Goal: Find specific fact: Find specific fact

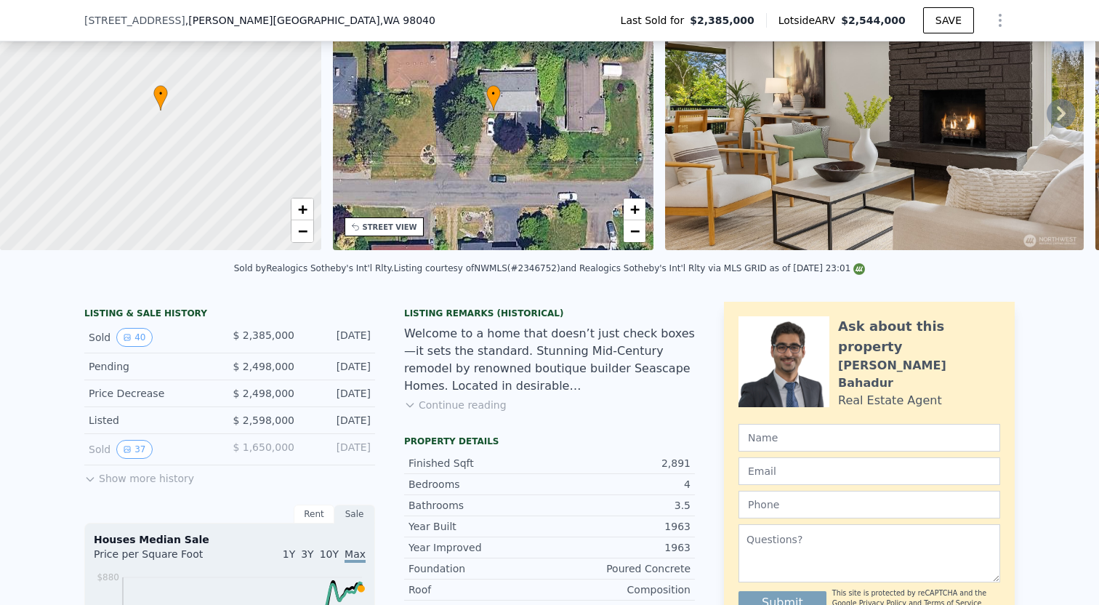
scroll to position [131, 0]
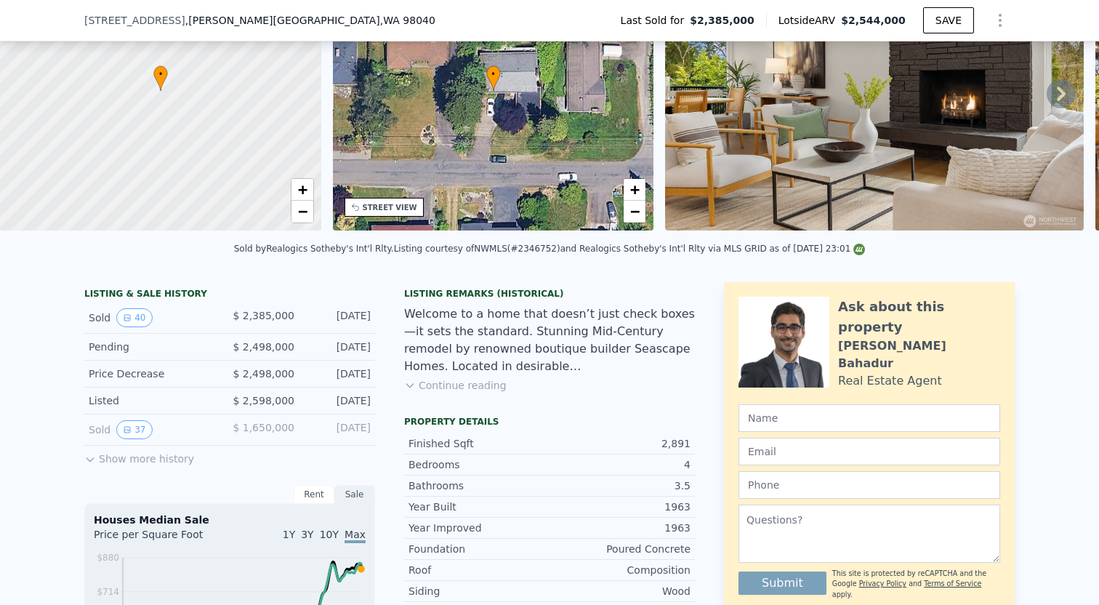
click at [373, 405] on div "Listed $ 2,598,000 [DATE]" at bounding box center [229, 400] width 291 height 27
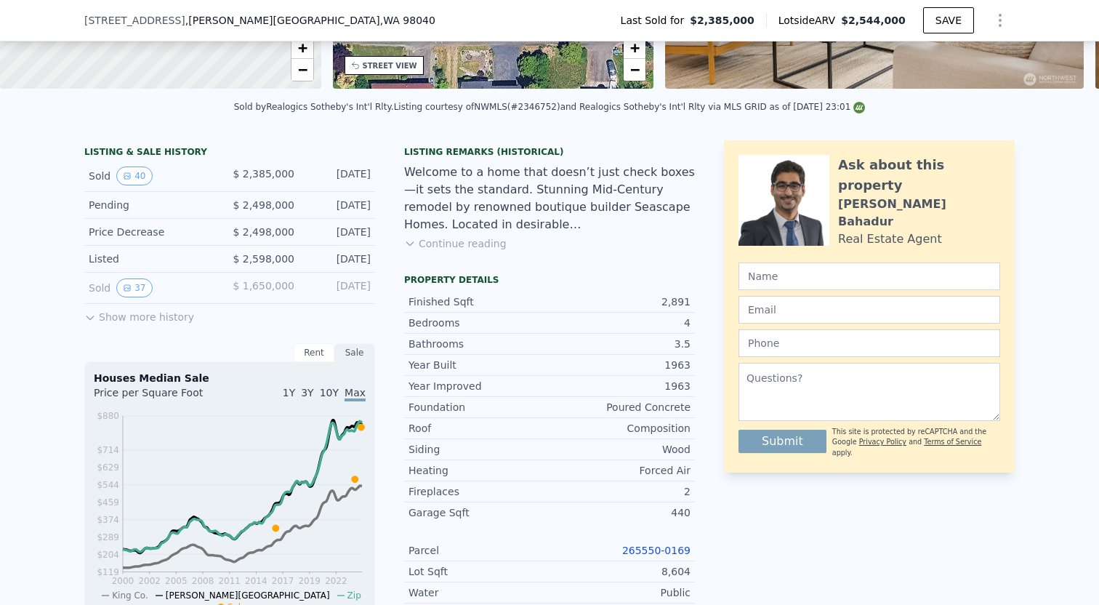
scroll to position [279, 0]
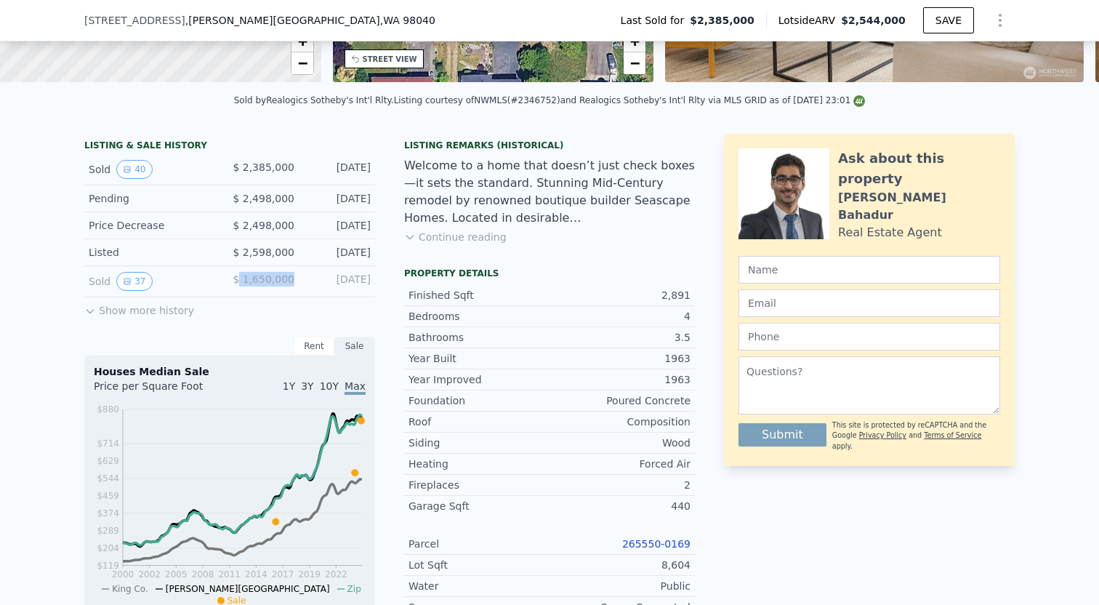
drag, startPoint x: 295, startPoint y: 284, endPoint x: 243, endPoint y: 281, distance: 52.4
click at [243, 281] on div "Sold 37 $ 1,650,000 [DATE]" at bounding box center [229, 281] width 291 height 31
copy span "1,650,000"
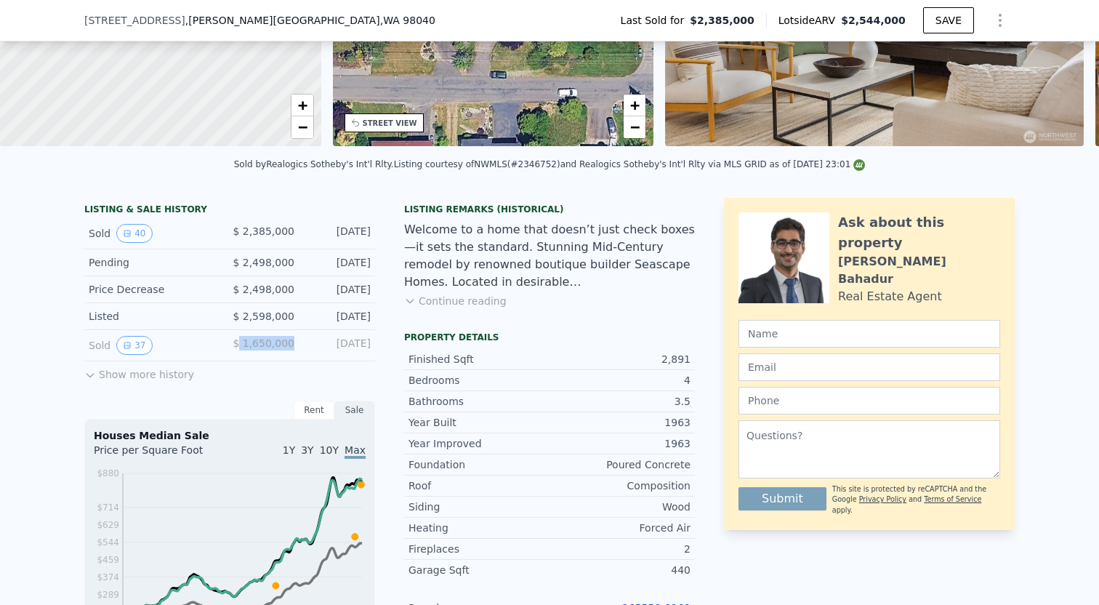
scroll to position [209, 0]
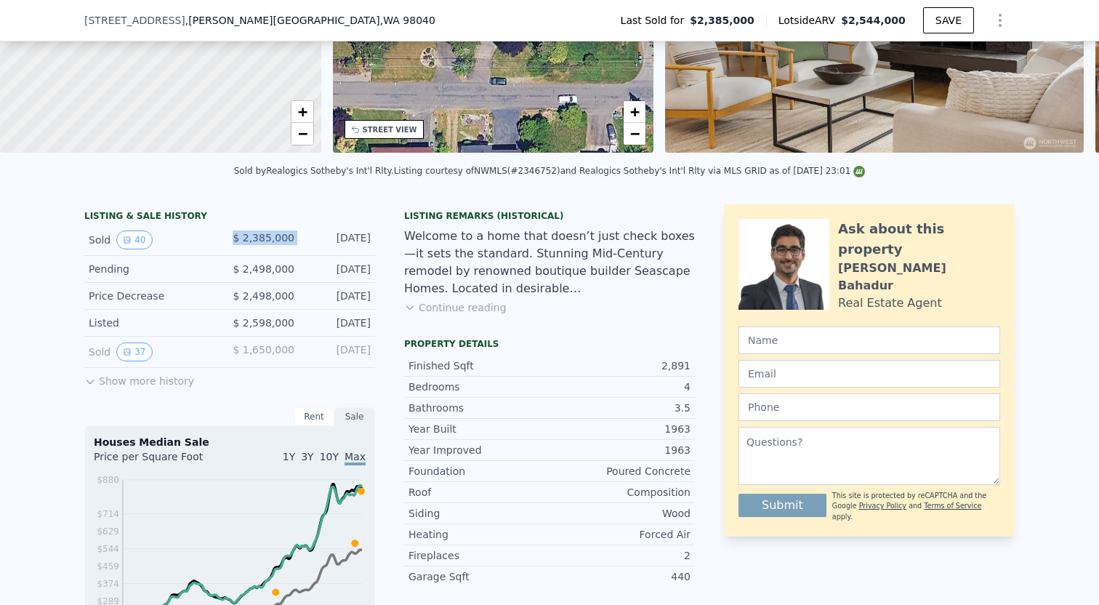
drag, startPoint x: 302, startPoint y: 238, endPoint x: 235, endPoint y: 237, distance: 67.6
click at [235, 237] on div "Sold 40 $ 2,385,000 [DATE]" at bounding box center [229, 240] width 291 height 31
click at [300, 244] on div "Sold 40 $ 2,385,000 [DATE]" at bounding box center [229, 240] width 291 height 31
drag, startPoint x: 300, startPoint y: 236, endPoint x: 247, endPoint y: 236, distance: 53.1
click at [247, 236] on div "Sold 40 $ 2,385,000 [DATE]" at bounding box center [229, 240] width 291 height 31
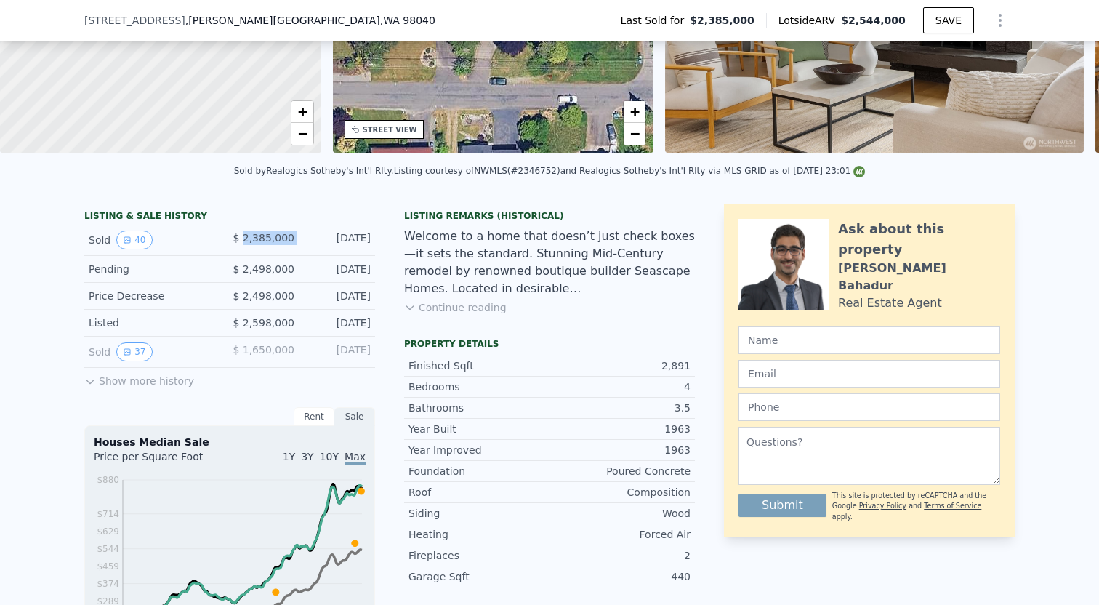
copy span "2,385,000"
